Goal: Information Seeking & Learning: Learn about a topic

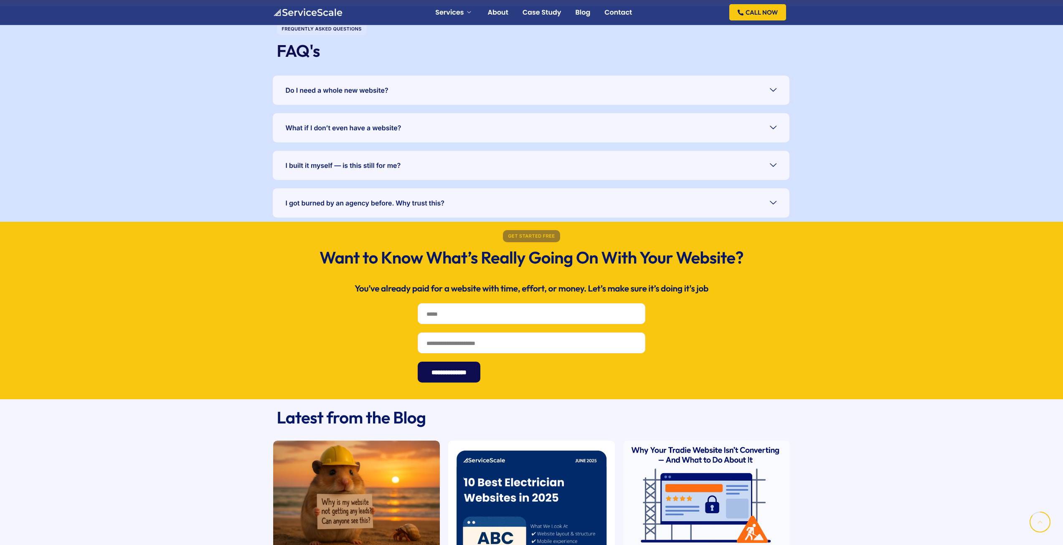
scroll to position [1964, 0]
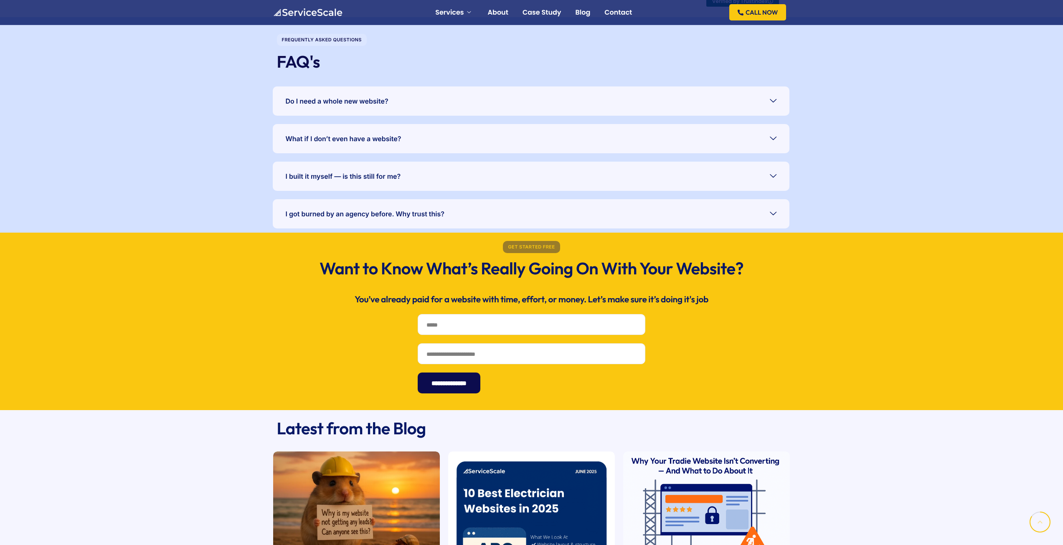
click at [457, 175] on link "I built it myself — is this still for me?" at bounding box center [531, 176] width 517 height 29
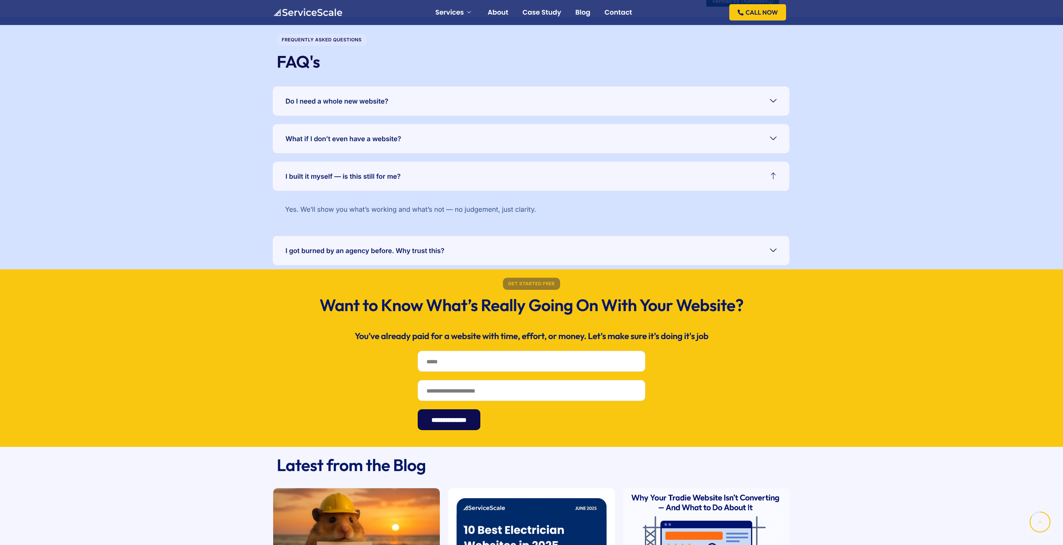
click at [457, 176] on link "I built it myself — is this still for me?" at bounding box center [531, 176] width 517 height 29
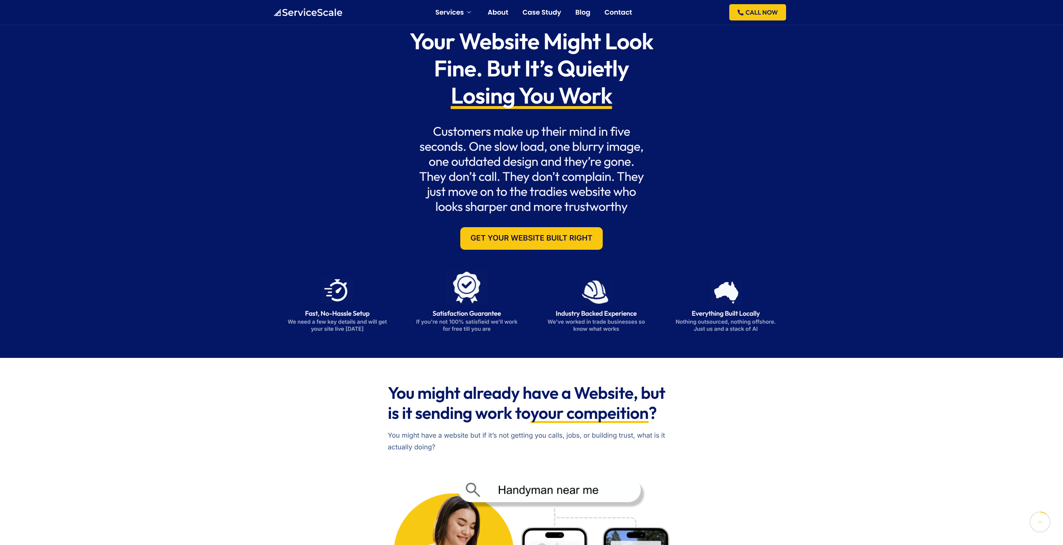
scroll to position [0, 0]
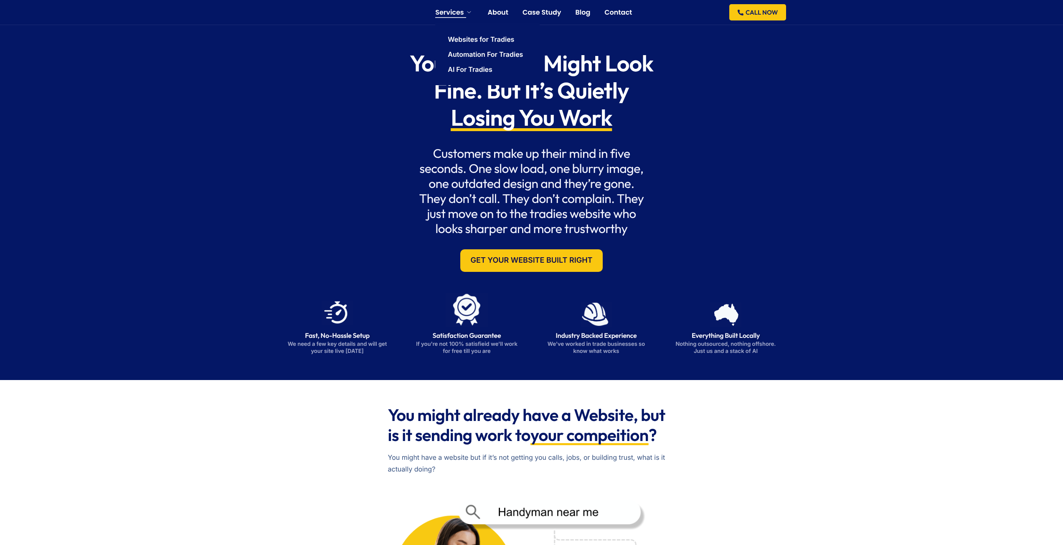
click at [447, 10] on link "Services" at bounding box center [454, 12] width 38 height 7
click at [478, 40] on link "Websites for Tradies" at bounding box center [481, 39] width 66 height 7
click at [502, 11] on link "About" at bounding box center [498, 12] width 20 height 7
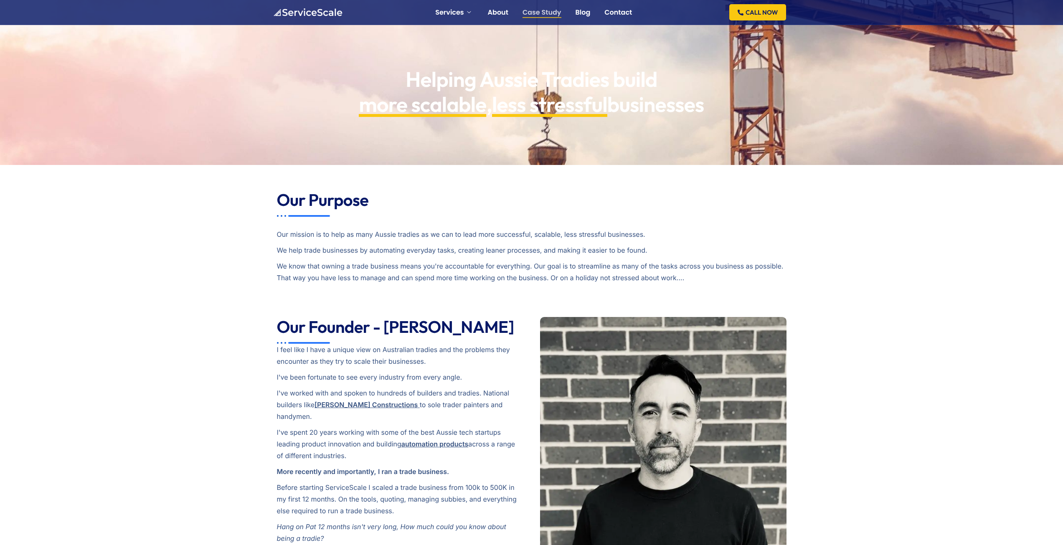
click at [541, 13] on link "Case Study" at bounding box center [542, 12] width 39 height 7
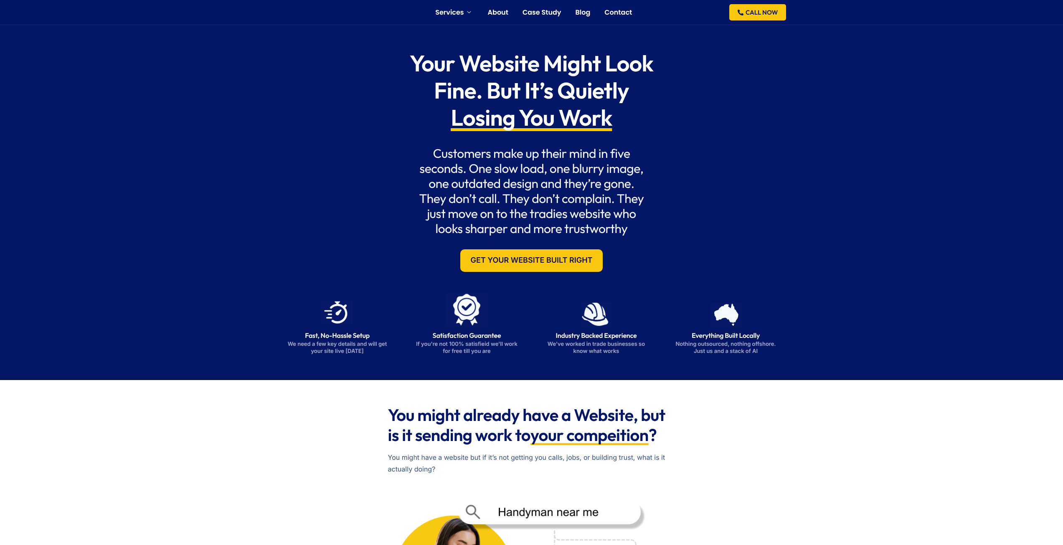
click at [472, 38] on link "Websites for Tradies" at bounding box center [481, 39] width 66 height 7
